Goal: Information Seeking & Learning: Find specific fact

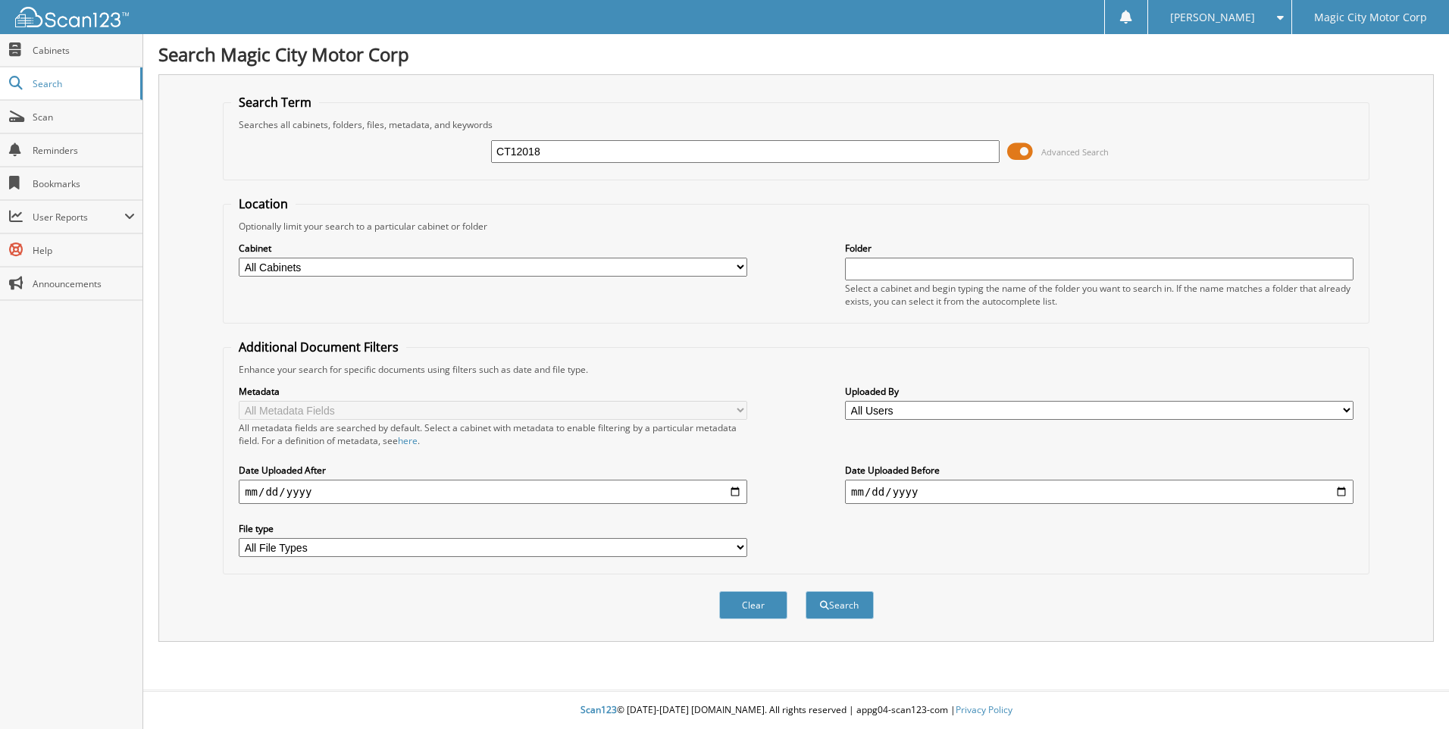
type input "CT12018"
click at [806, 591] on button "Search" at bounding box center [840, 605] width 68 height 28
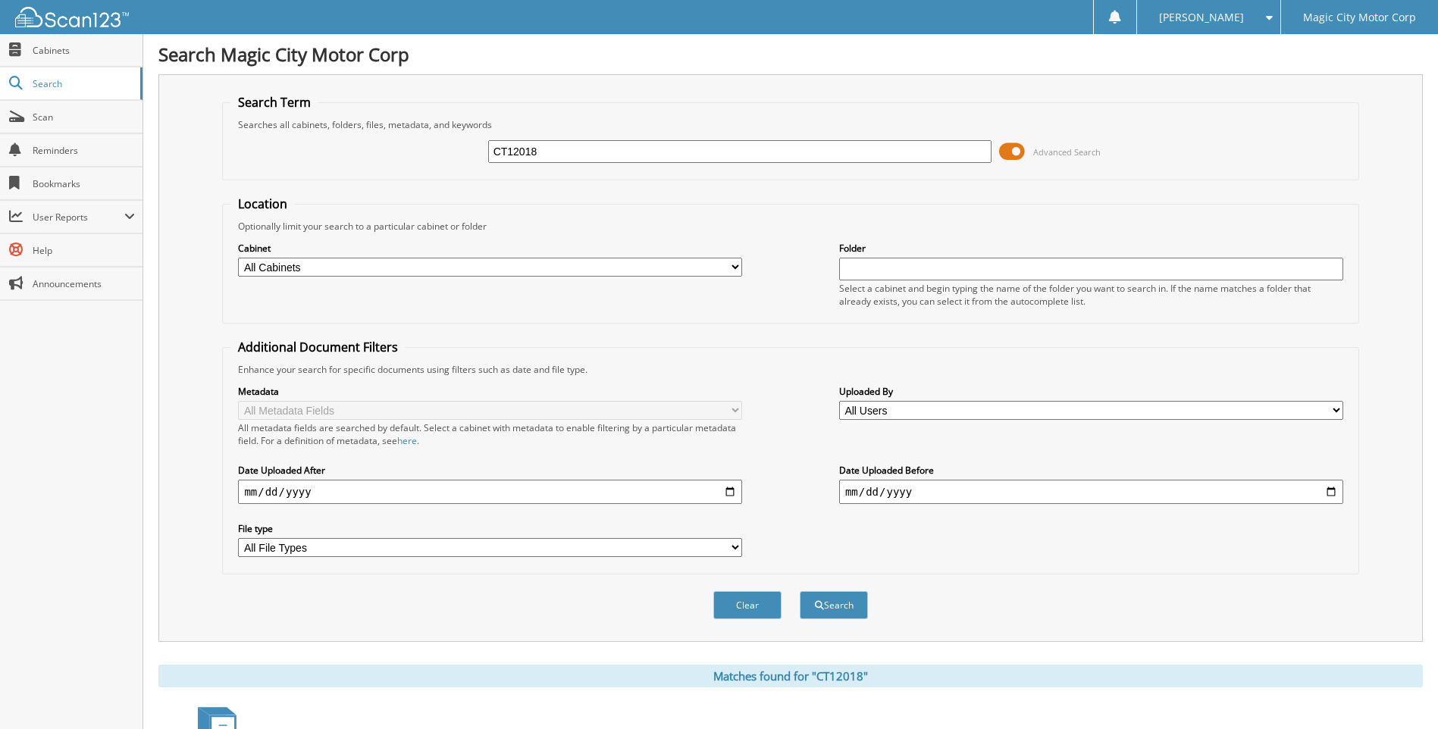
scroll to position [118, 0]
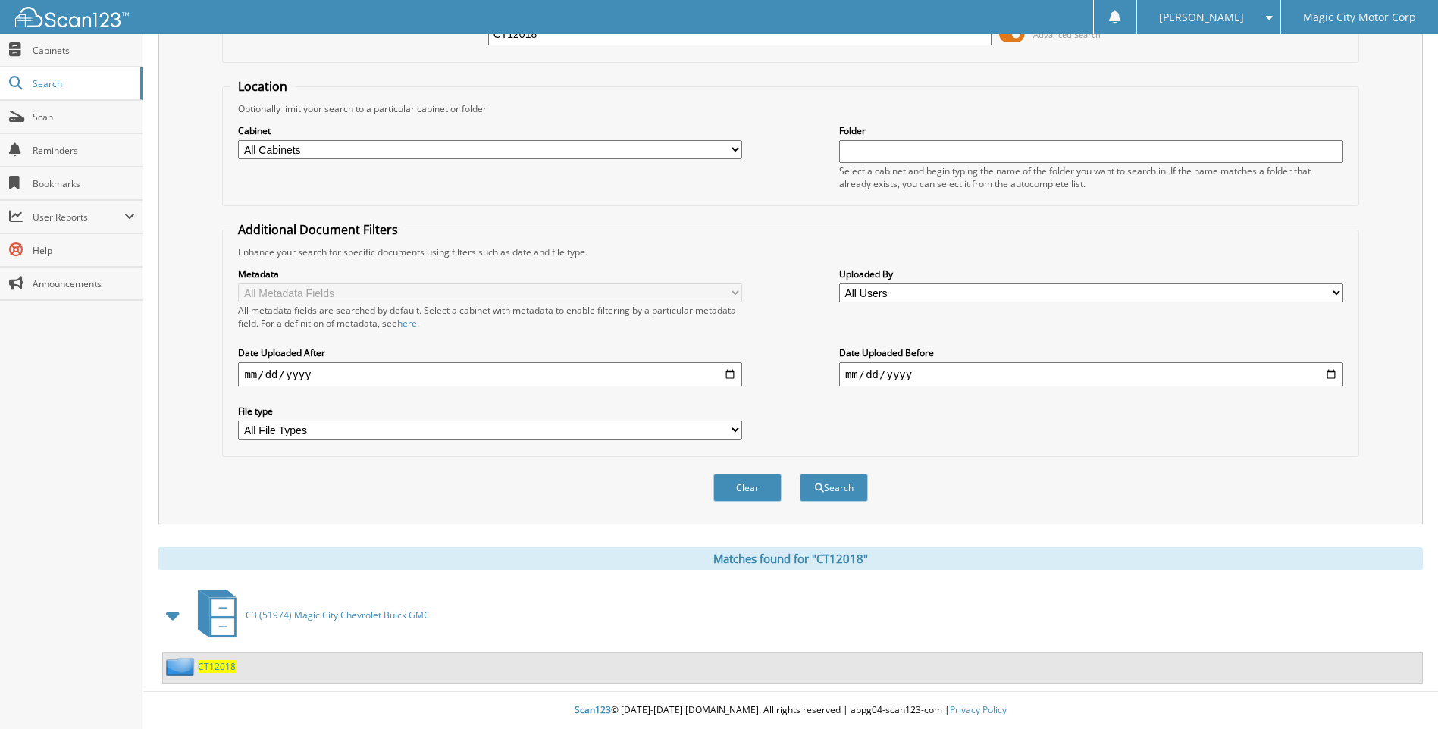
click at [224, 665] on span "CT12018" at bounding box center [217, 666] width 38 height 13
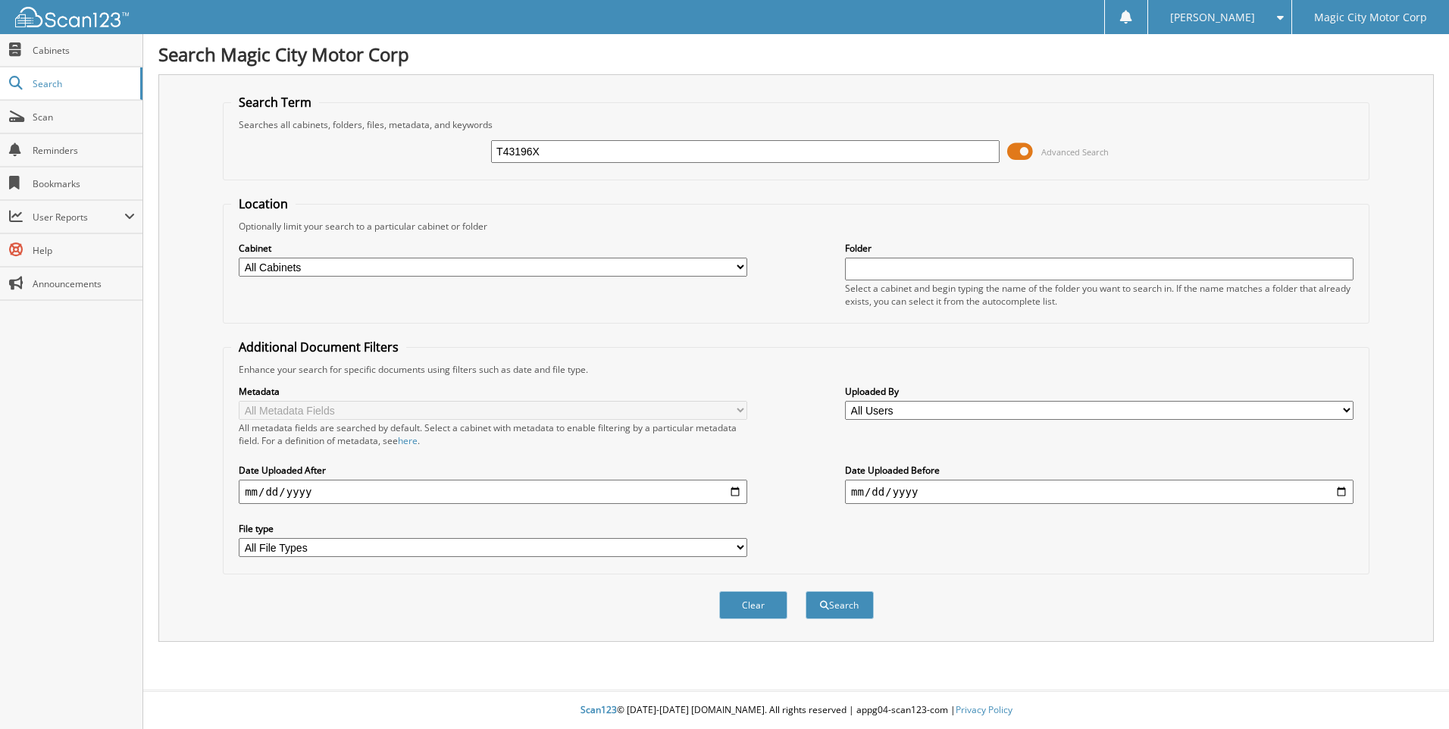
type input "T43196X"
click at [806, 591] on button "Search" at bounding box center [840, 605] width 68 height 28
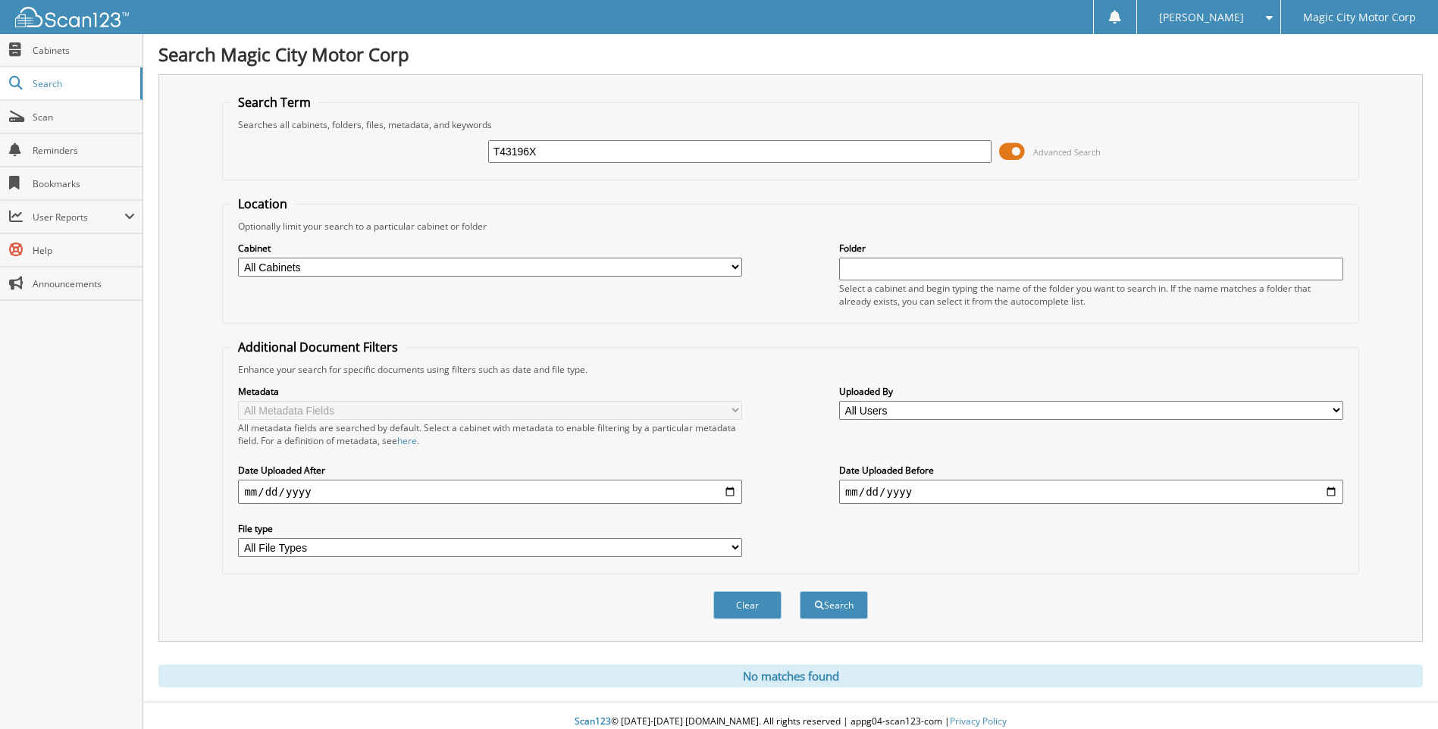
scroll to position [12, 0]
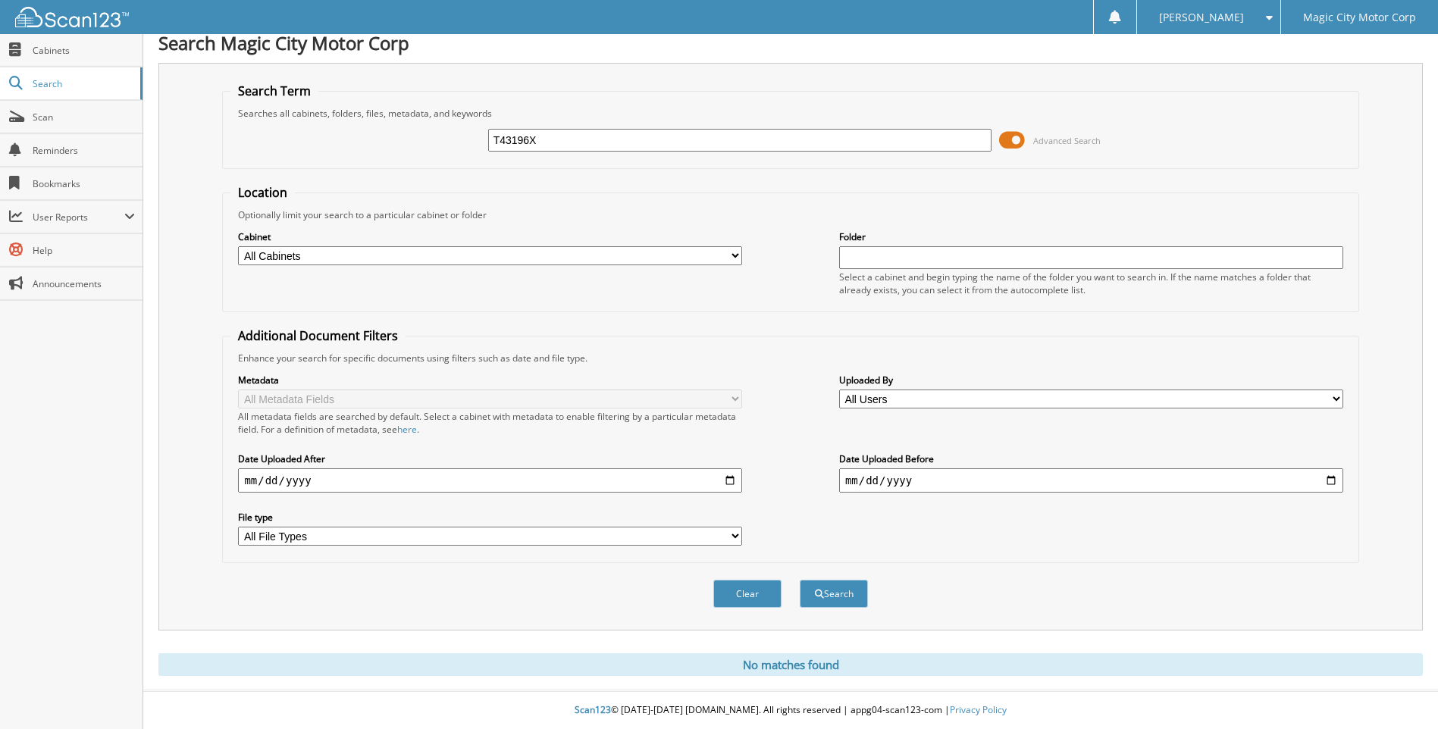
click at [568, 143] on input "T43196X" at bounding box center [740, 140] width 504 height 23
type input "T"
type input "T43278A"
click at [800, 580] on button "Search" at bounding box center [834, 594] width 68 height 28
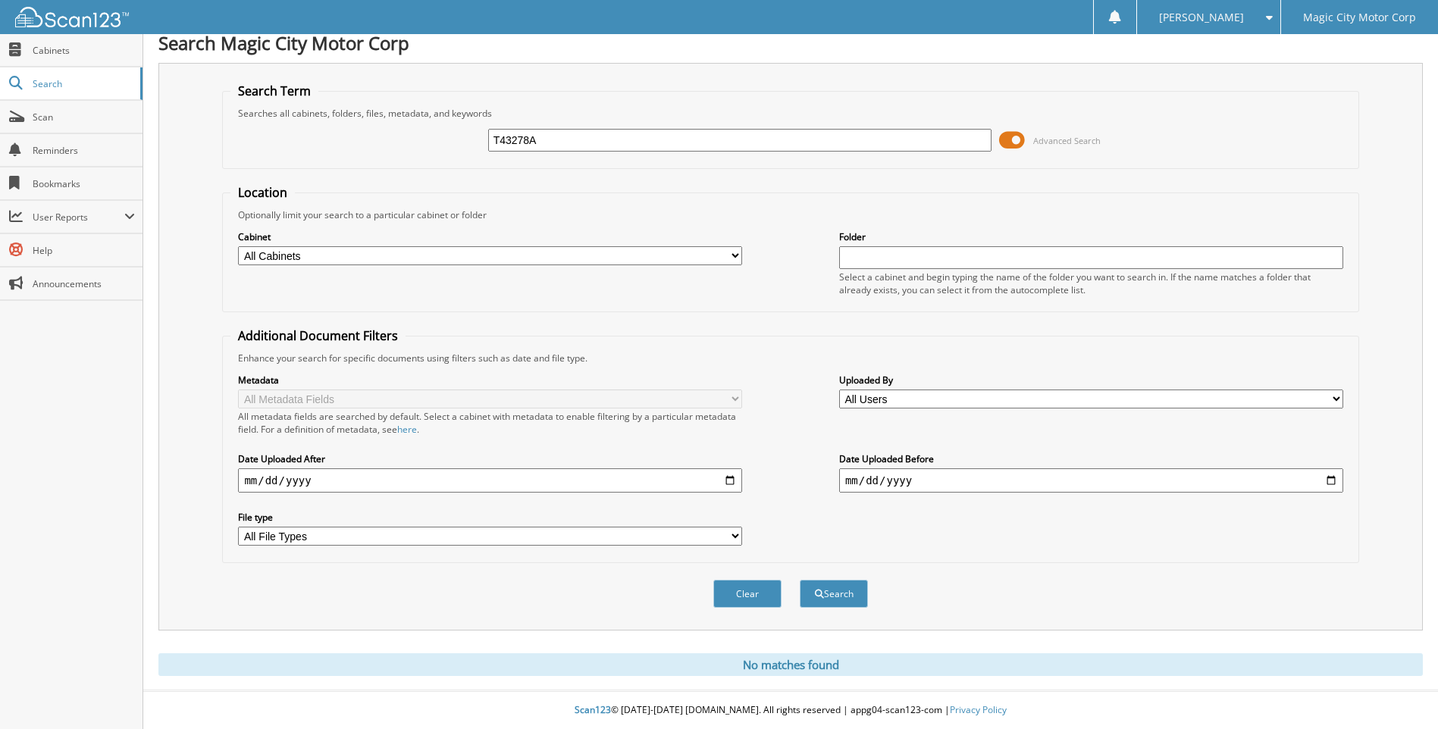
click at [572, 138] on input "T43278A" at bounding box center [740, 140] width 504 height 23
type input "T"
type input "XT43417"
click at [800, 580] on button "Search" at bounding box center [834, 594] width 68 height 28
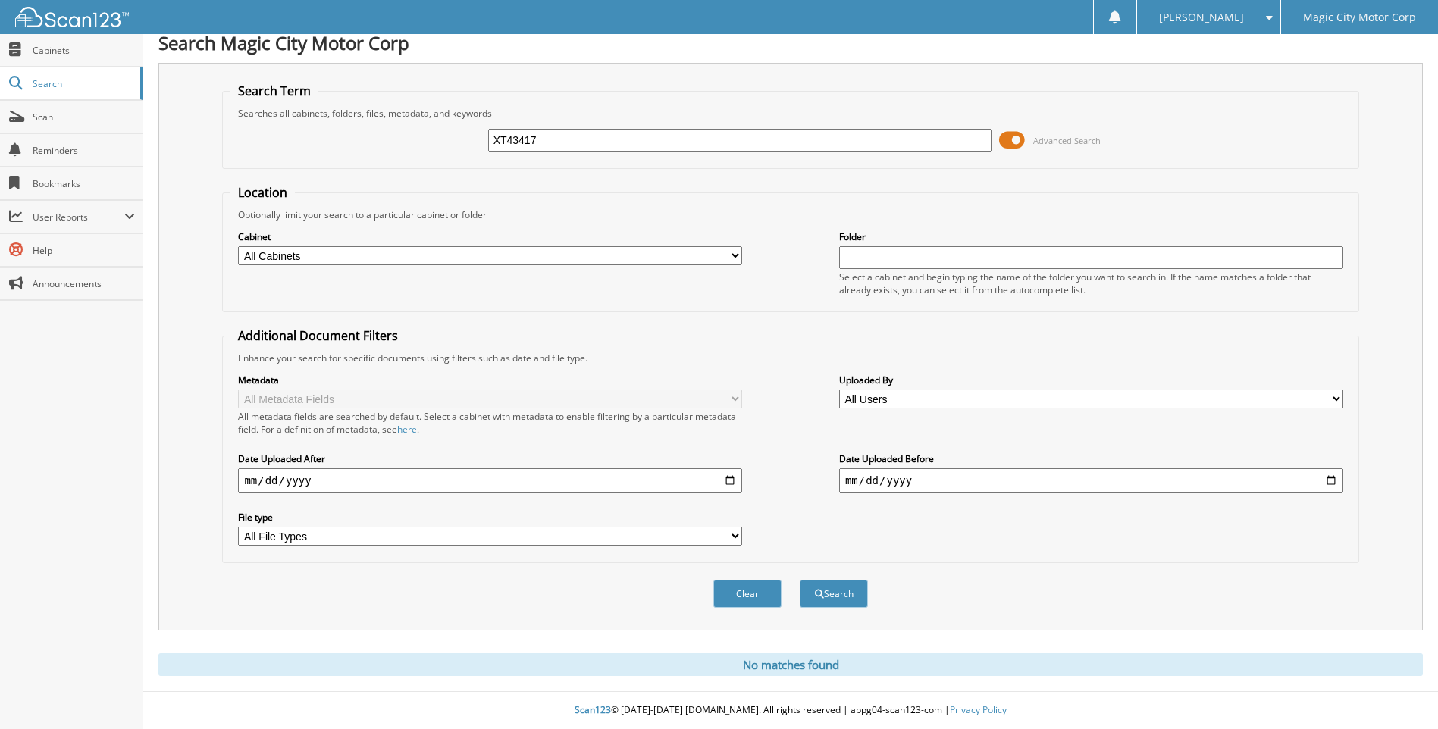
click at [583, 132] on input "XT43417" at bounding box center [740, 140] width 504 height 23
type input "X"
type input "XBT12752"
click at [800, 580] on button "Search" at bounding box center [834, 594] width 68 height 28
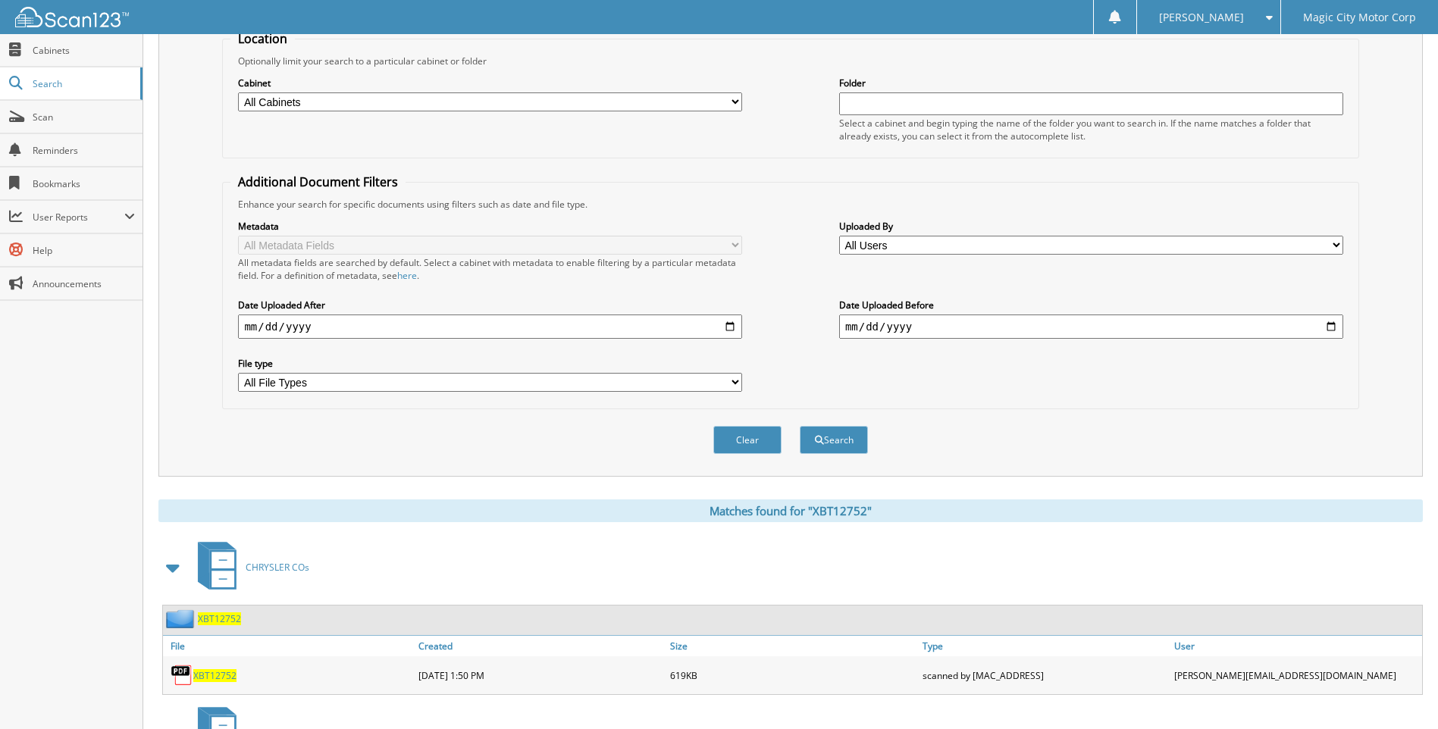
scroll to position [283, 0]
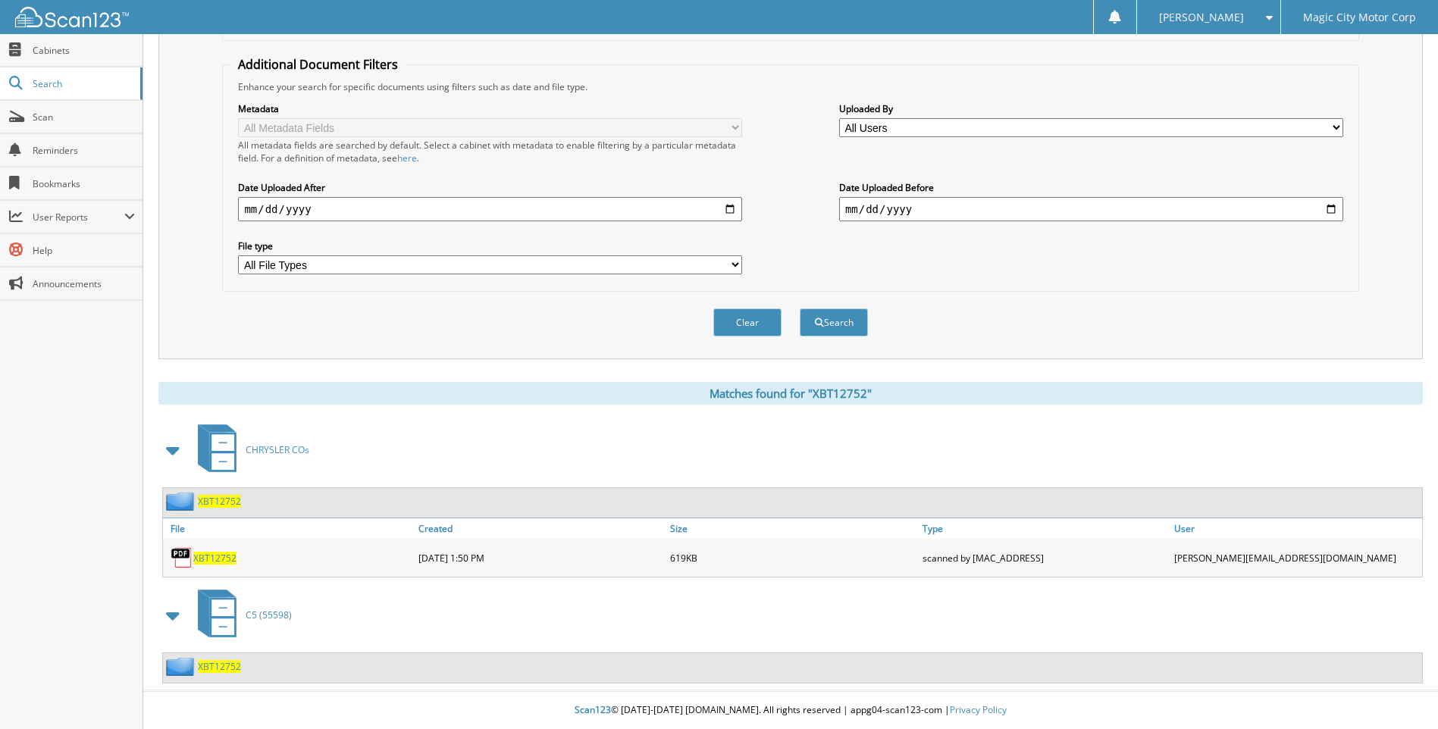
click at [219, 662] on span "XBT12752" at bounding box center [219, 666] width 43 height 13
